Goal: Task Accomplishment & Management: Use online tool/utility

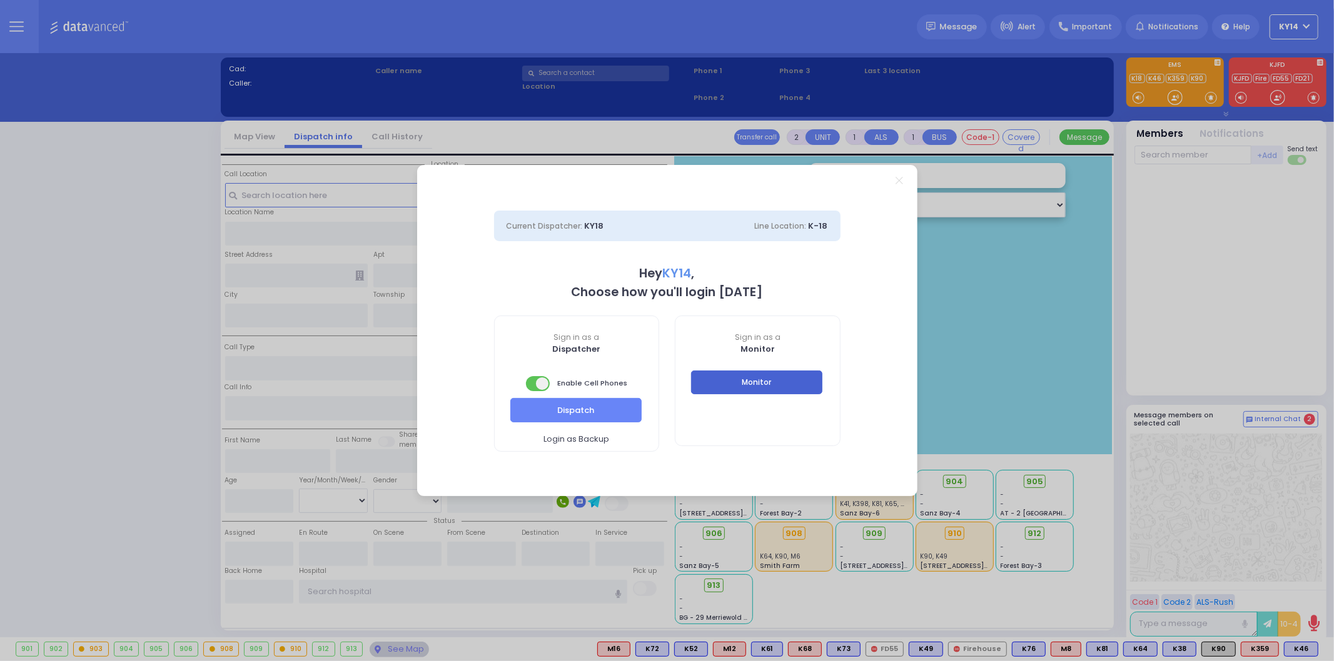
select select "2"
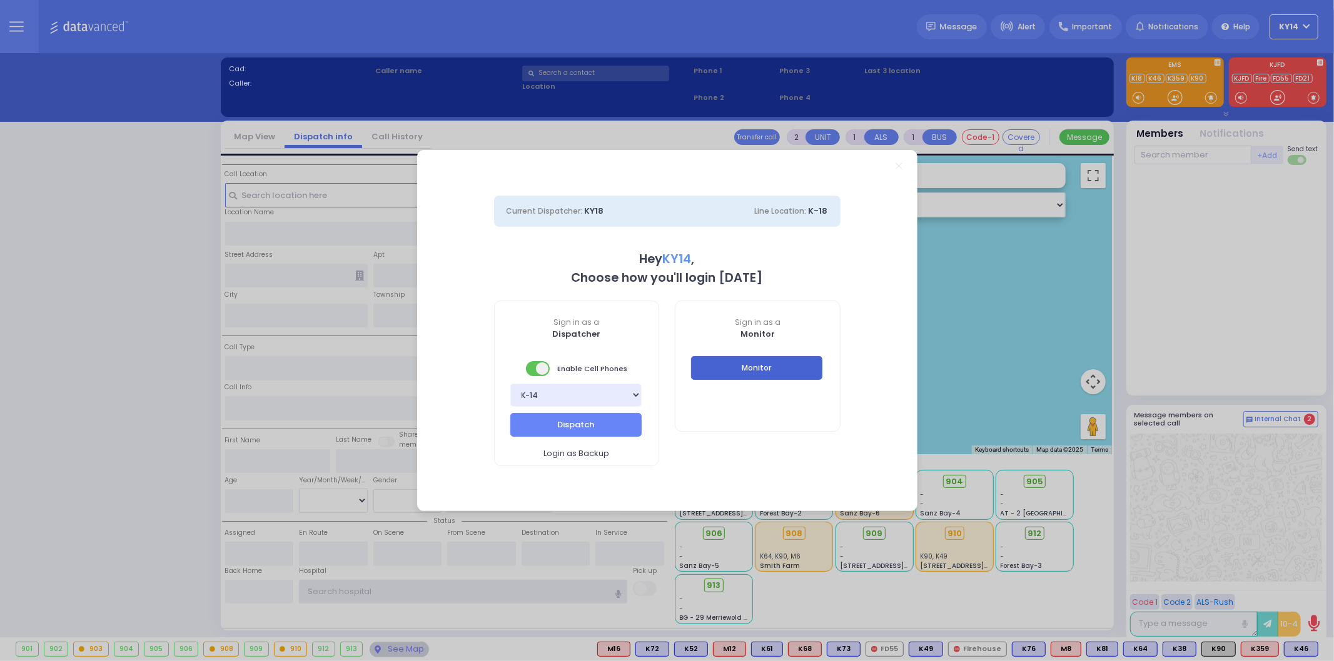
type input "ky14"
click at [753, 371] on button "Monitor" at bounding box center [756, 368] width 131 height 24
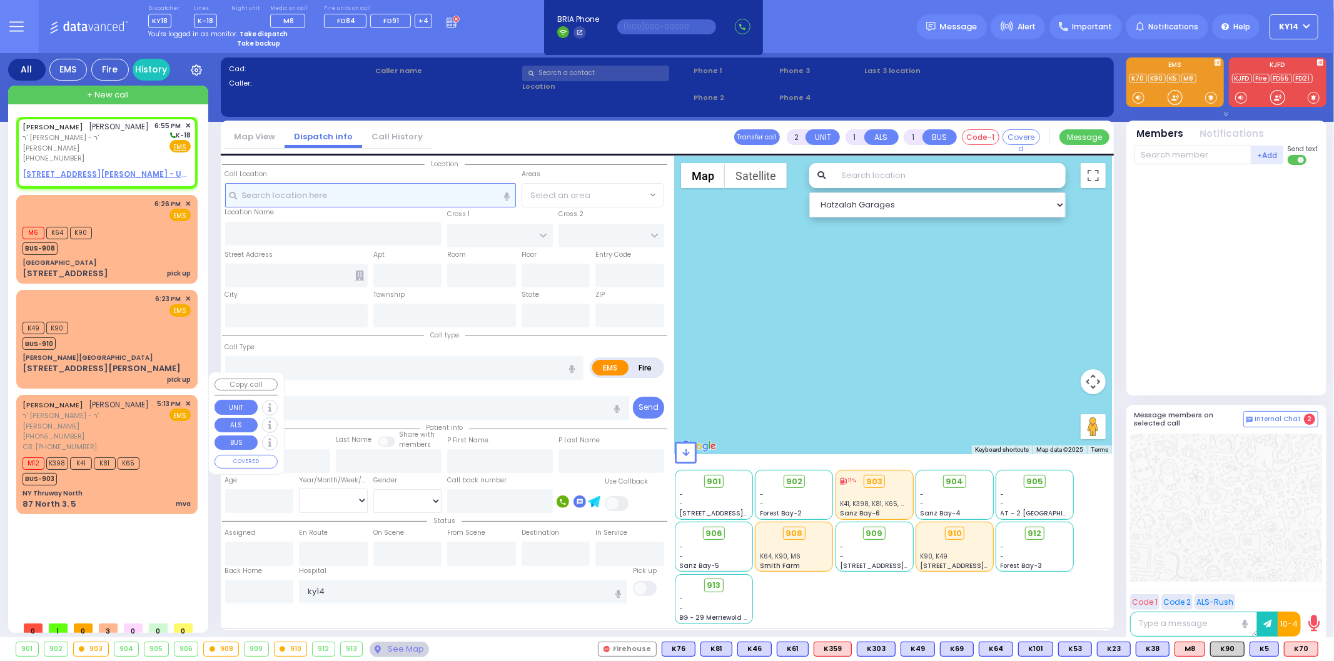
select select
radio input "true"
type input "YECHESKEL"
type input "[PERSON_NAME]"
select select
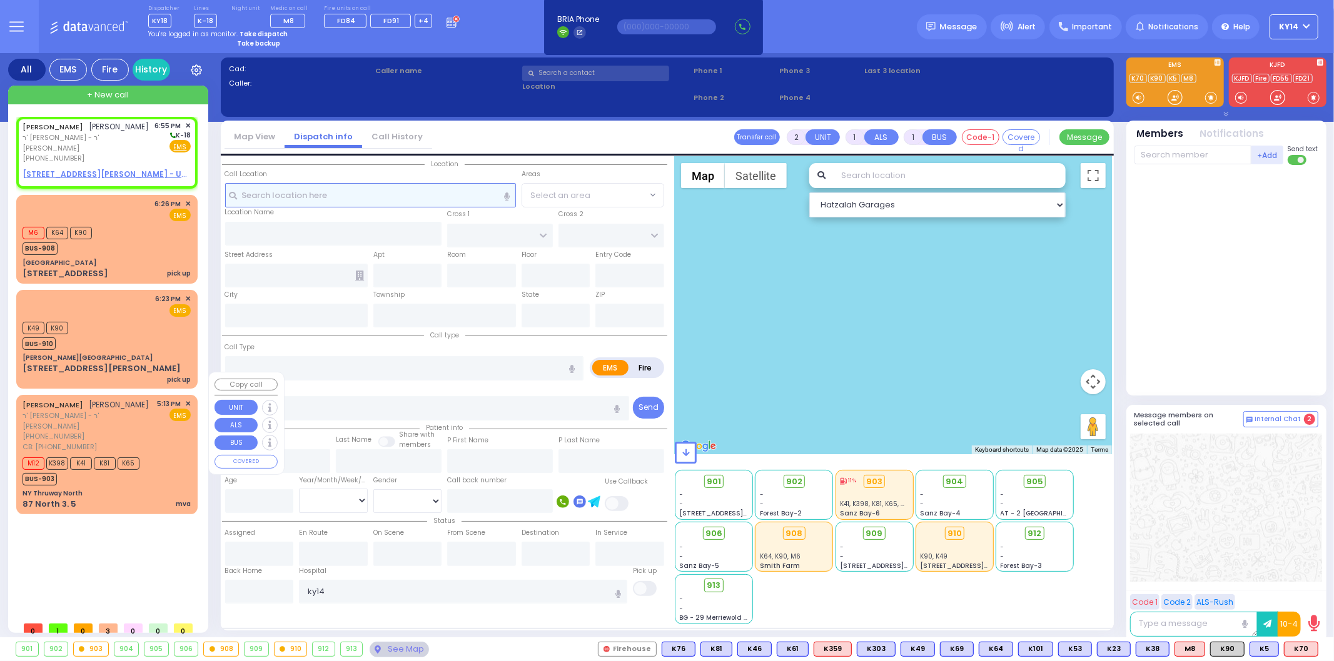
type input "18:55"
select select "Hatzalah Garages"
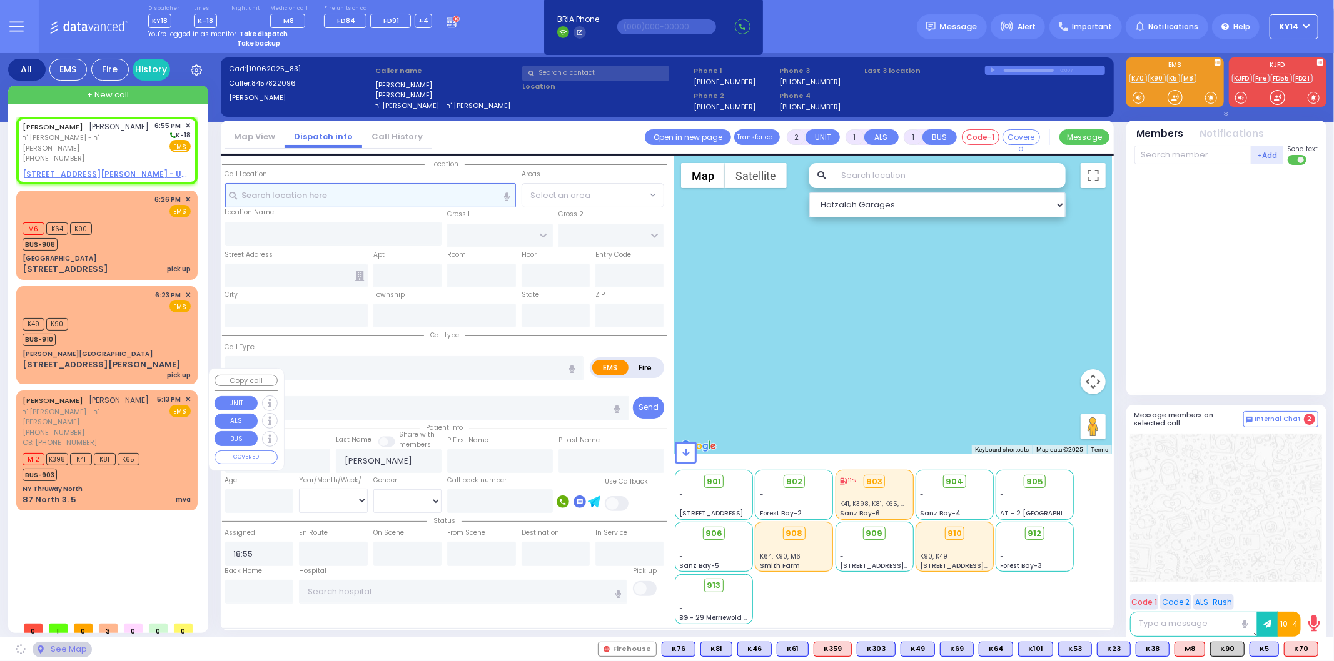
select select
radio input "true"
select select
select select "Hatzalah Garages"
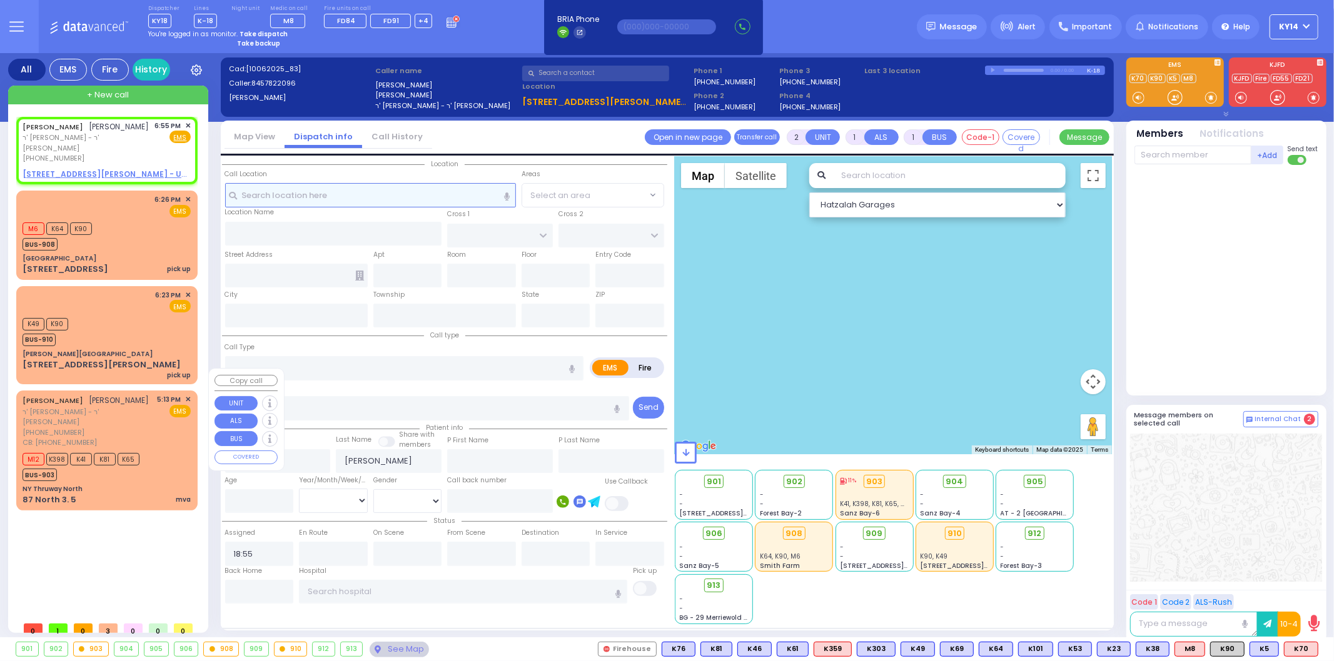
select select
radio input "true"
select select
select select "Hatzalah Garages"
